Goal: Task Accomplishment & Management: Manage account settings

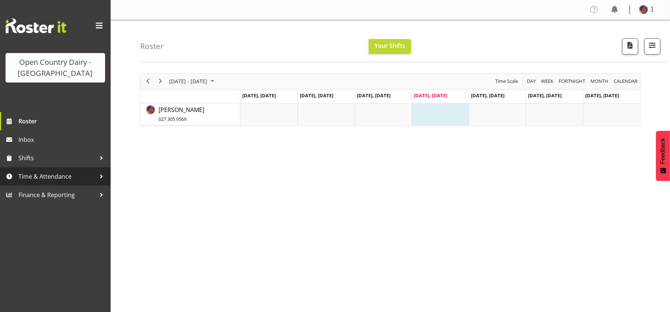
click at [34, 176] on span "Time & Attendance" at bounding box center [56, 176] width 77 height 11
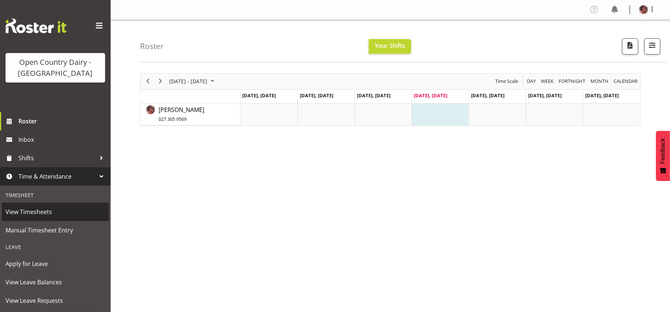
click at [36, 215] on span "View Timesheets" at bounding box center [56, 211] width 100 height 11
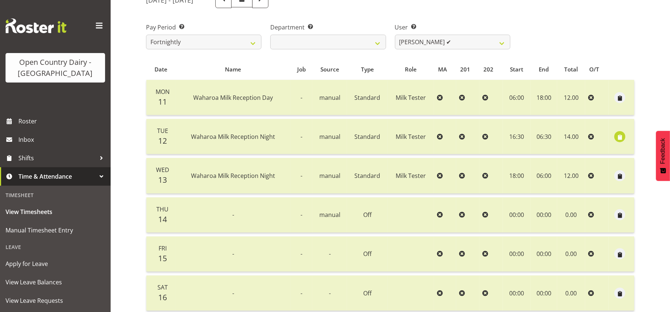
scroll to position [55, 0]
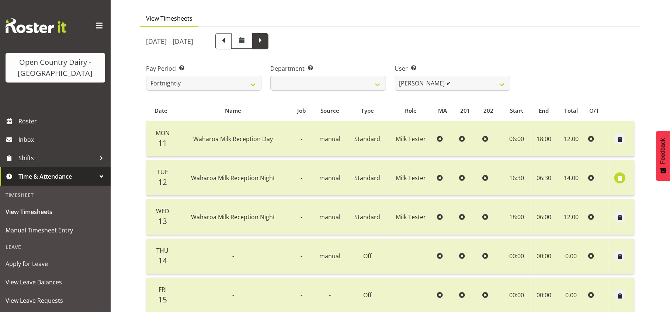
click at [265, 36] on span at bounding box center [260, 41] width 10 height 10
select select
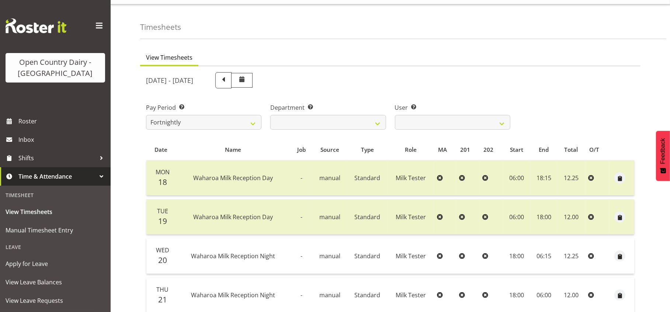
scroll to position [0, 0]
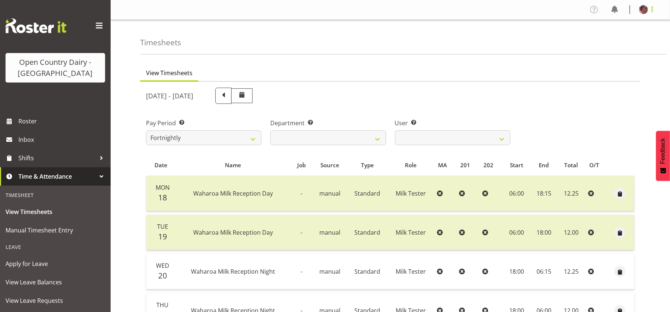
click at [652, 9] on span at bounding box center [652, 9] width 9 height 9
click at [612, 25] on link "Profile" at bounding box center [621, 25] width 71 height 13
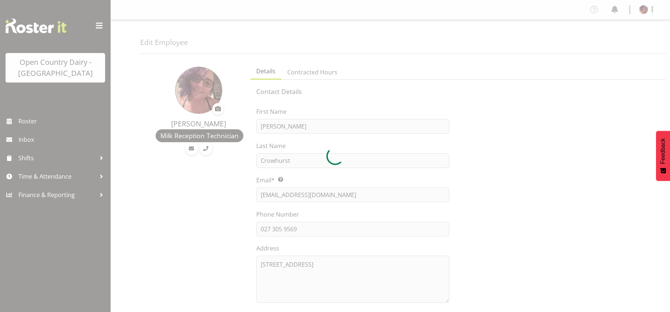
select select "TimelineWeek"
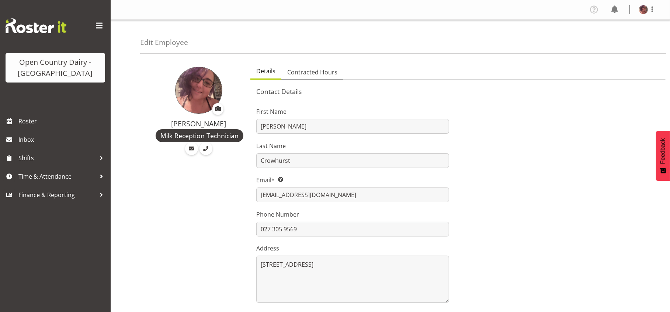
click at [306, 70] on span "Contracted Hours" at bounding box center [312, 72] width 50 height 9
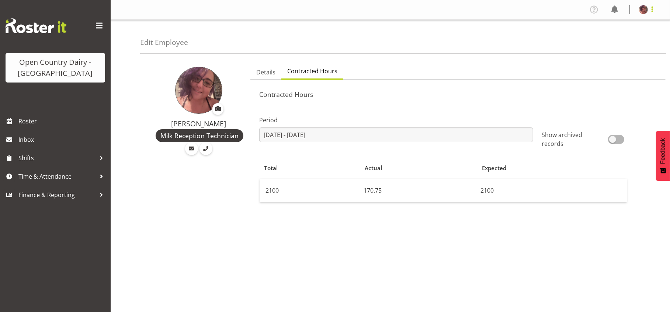
click at [653, 10] on span at bounding box center [652, 9] width 9 height 9
click at [621, 40] on link "Log Out" at bounding box center [621, 38] width 71 height 13
